Goal: Transaction & Acquisition: Book appointment/travel/reservation

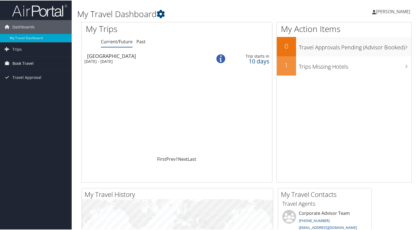
click at [20, 63] on span "Book Travel" at bounding box center [22, 63] width 21 height 14
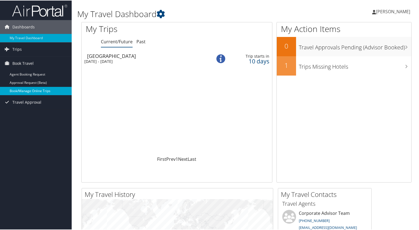
click at [19, 91] on link "Book/Manage Online Trips" at bounding box center [36, 90] width 72 height 8
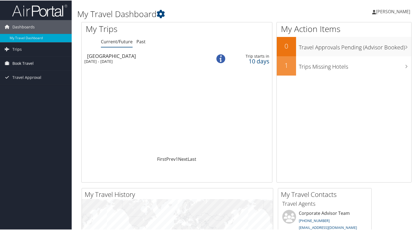
click at [26, 64] on span "Book Travel" at bounding box center [22, 63] width 21 height 14
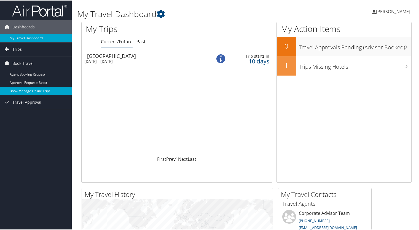
click at [25, 89] on link "Book/Manage Online Trips" at bounding box center [36, 90] width 72 height 8
